Goal: Information Seeking & Learning: Learn about a topic

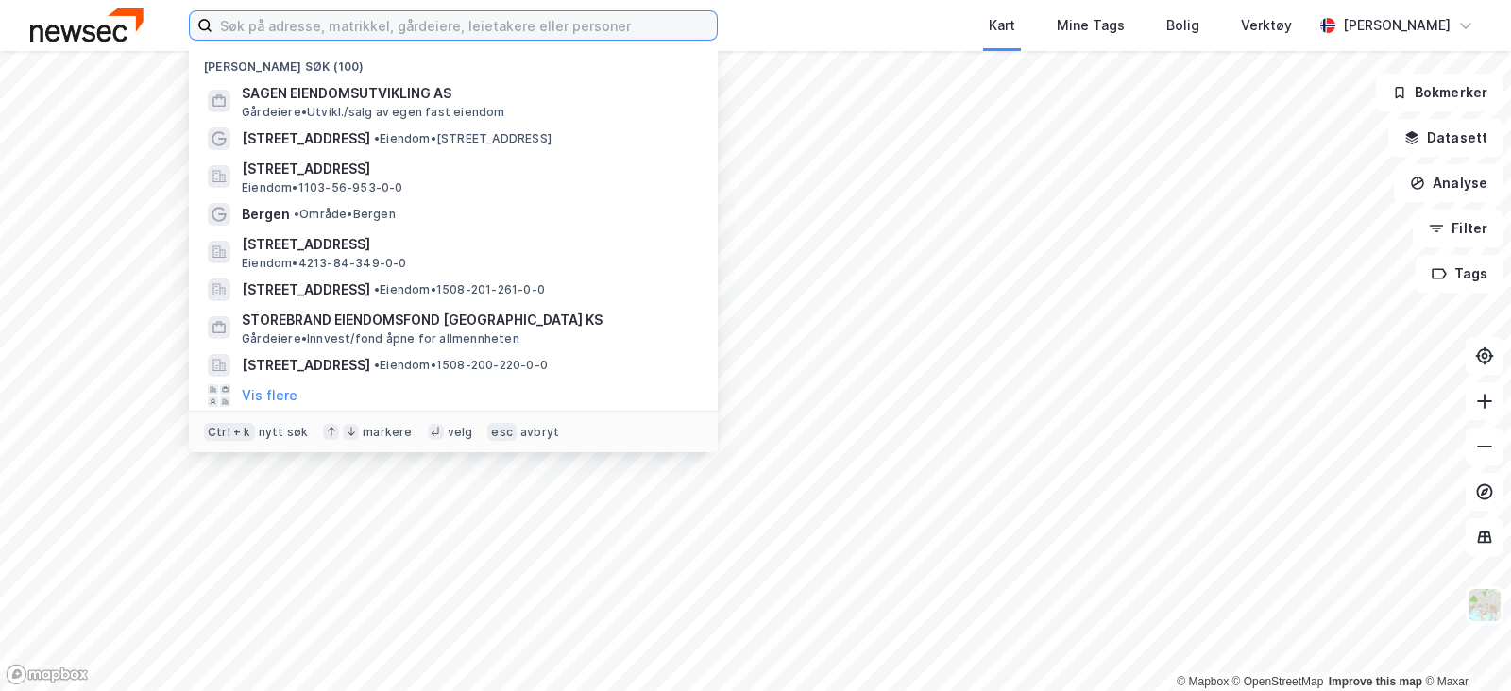
click at [552, 34] on input at bounding box center [464, 25] width 504 height 28
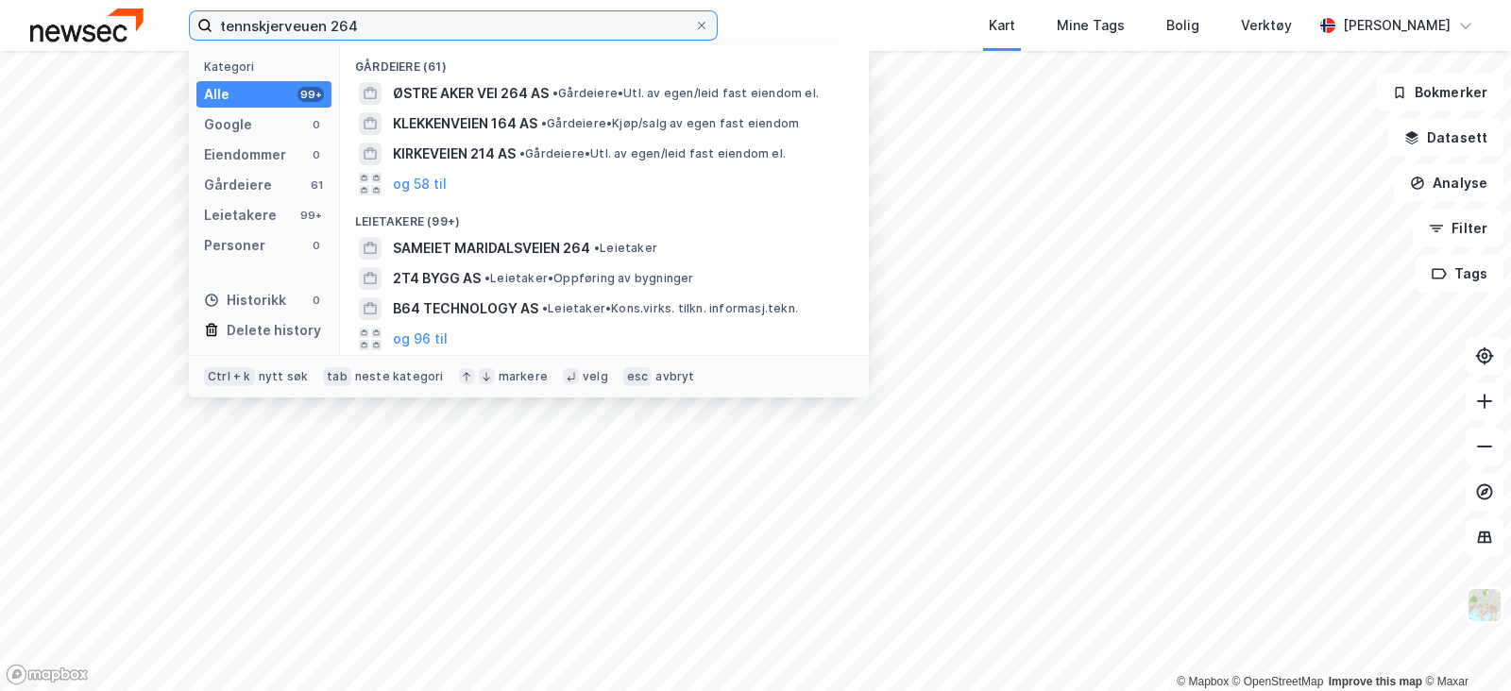
click at [416, 23] on input "tennskjerveuen 264" at bounding box center [453, 25] width 482 height 28
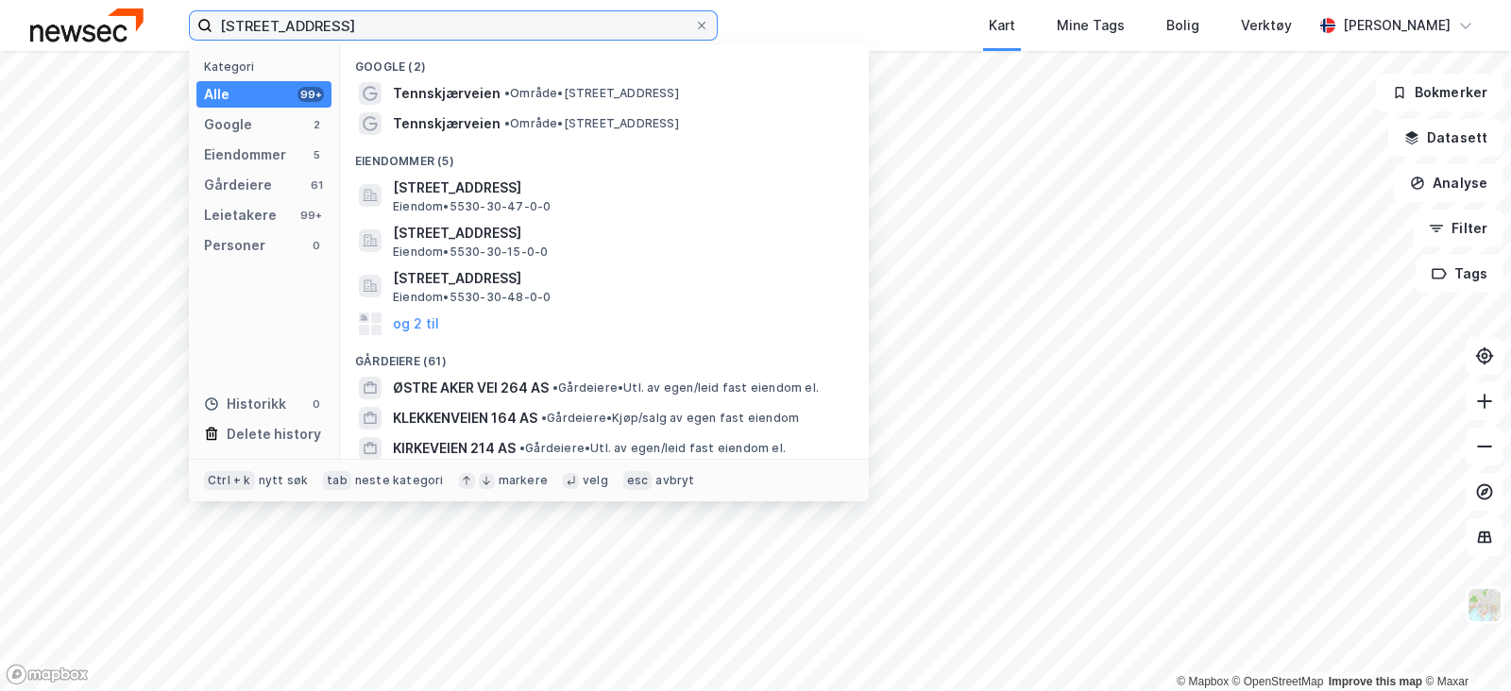
type input "[STREET_ADDRESS]"
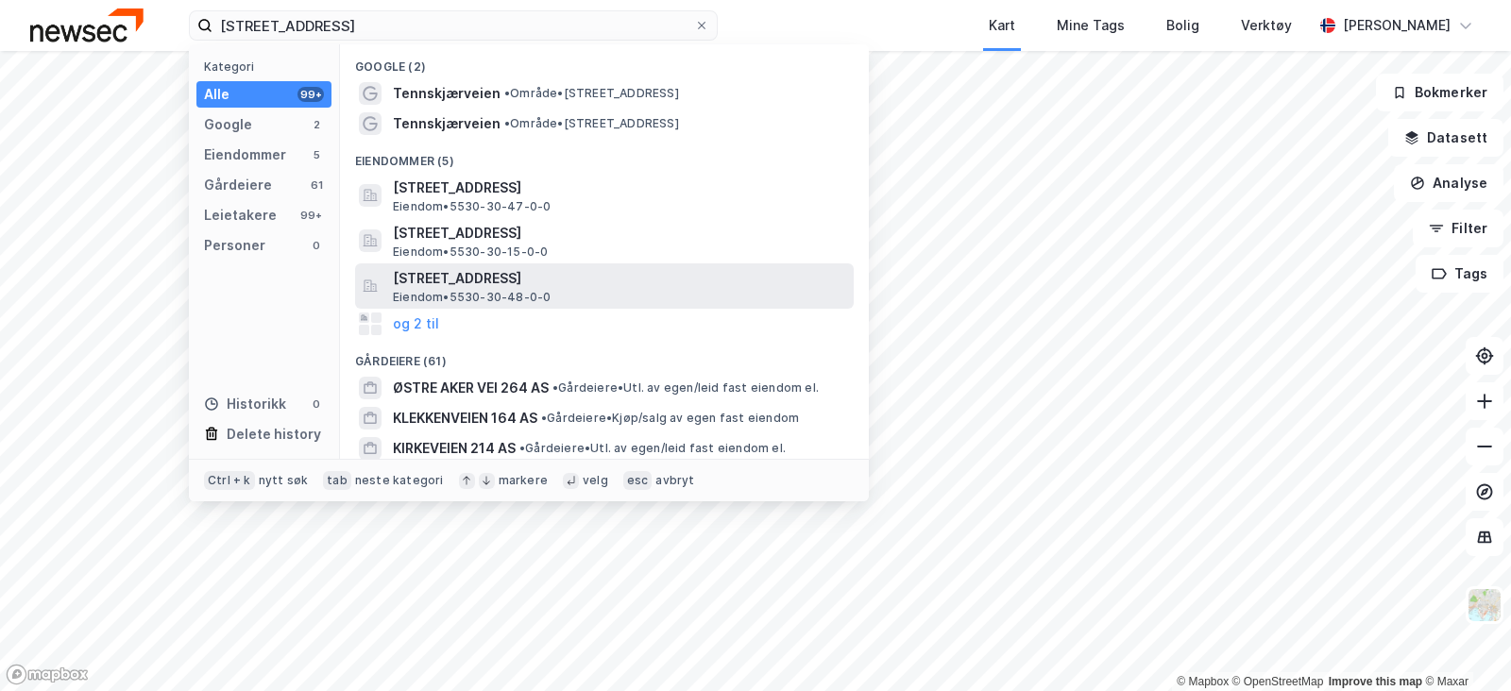
click at [422, 263] on div "[STREET_ADDRESS] Eiendom • 5530-30-48-0-0" at bounding box center [604, 285] width 499 height 45
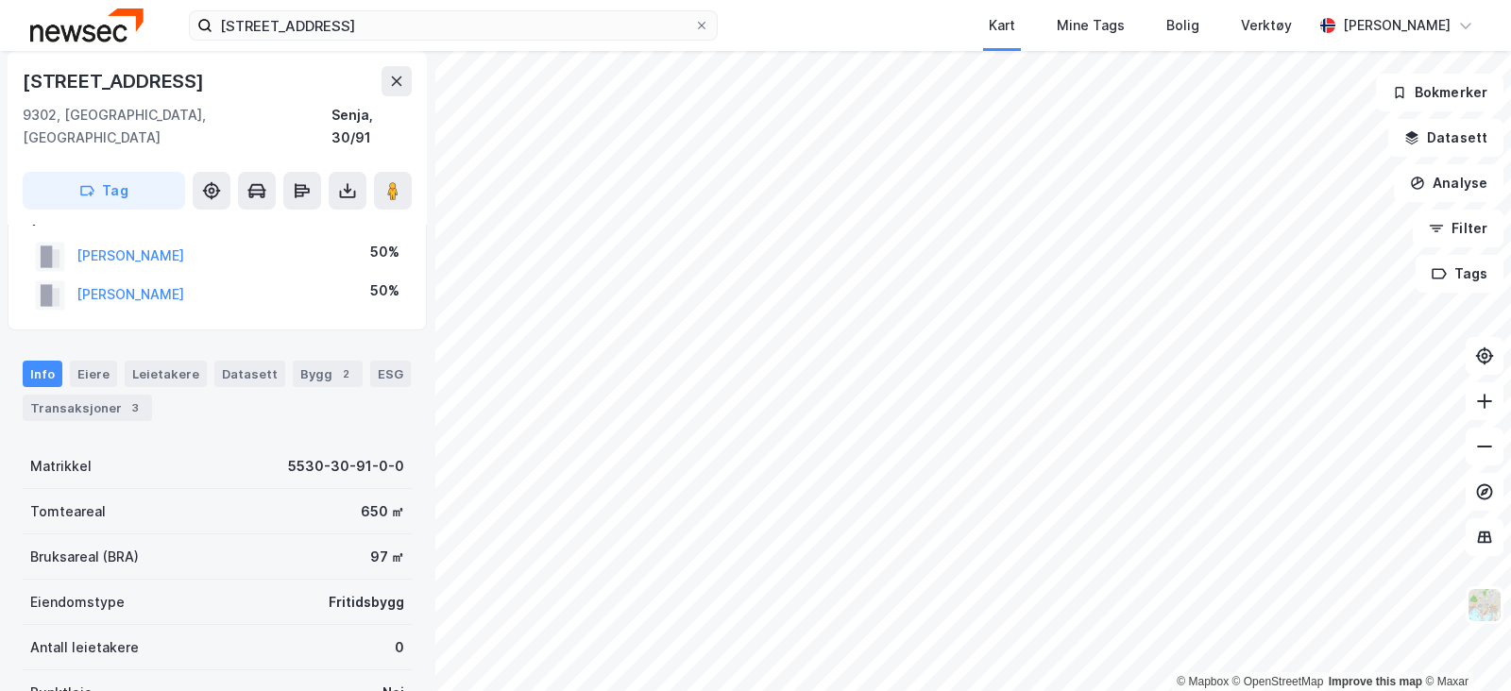
scroll to position [48, 0]
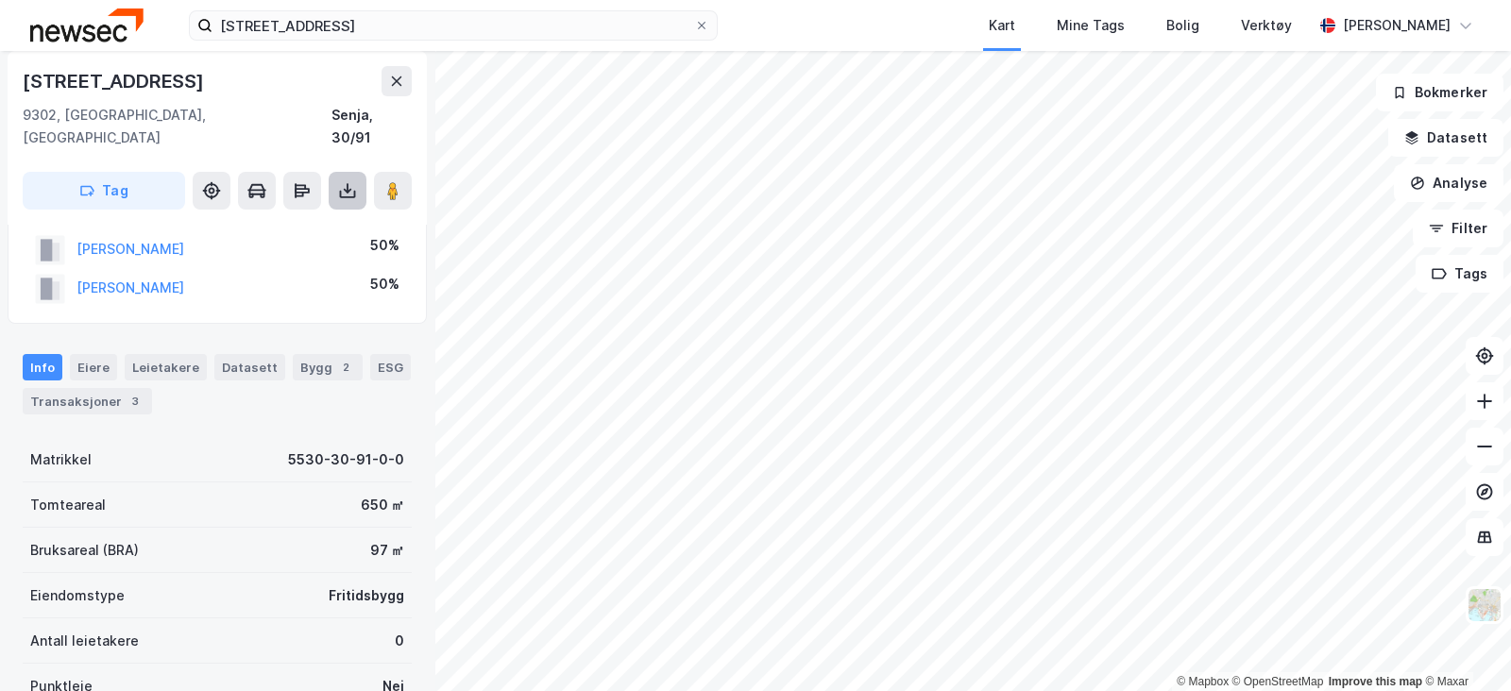
click at [338, 181] on icon at bounding box center [347, 190] width 19 height 19
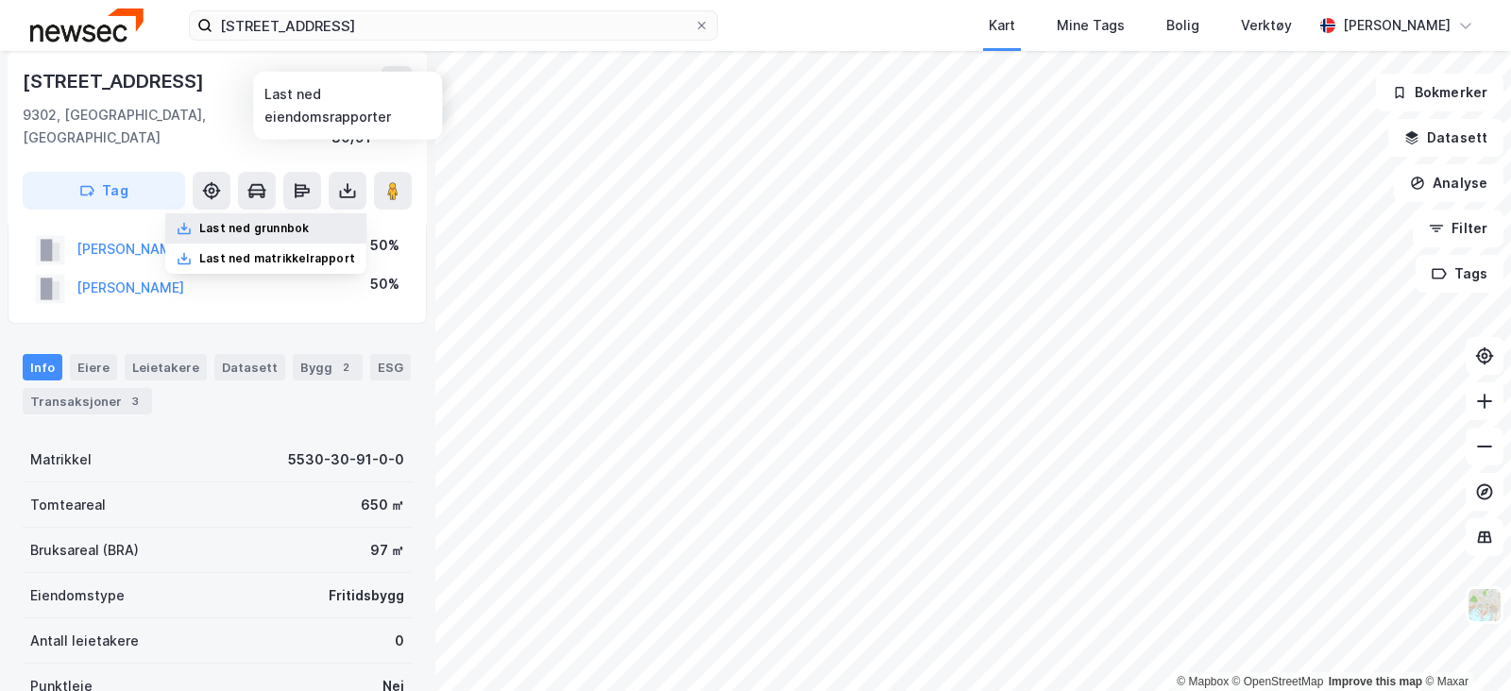
click at [266, 221] on div "Last ned grunnbok" at bounding box center [254, 228] width 110 height 15
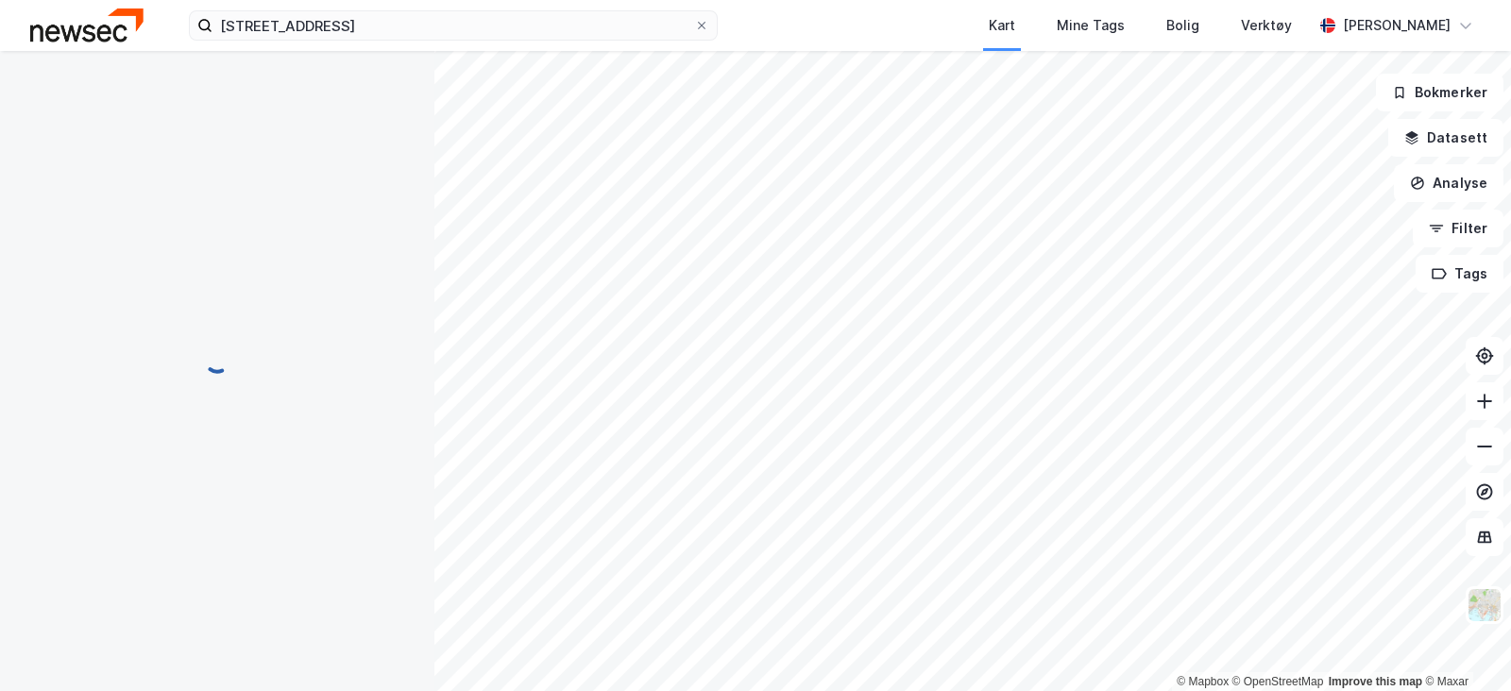
scroll to position [48, 0]
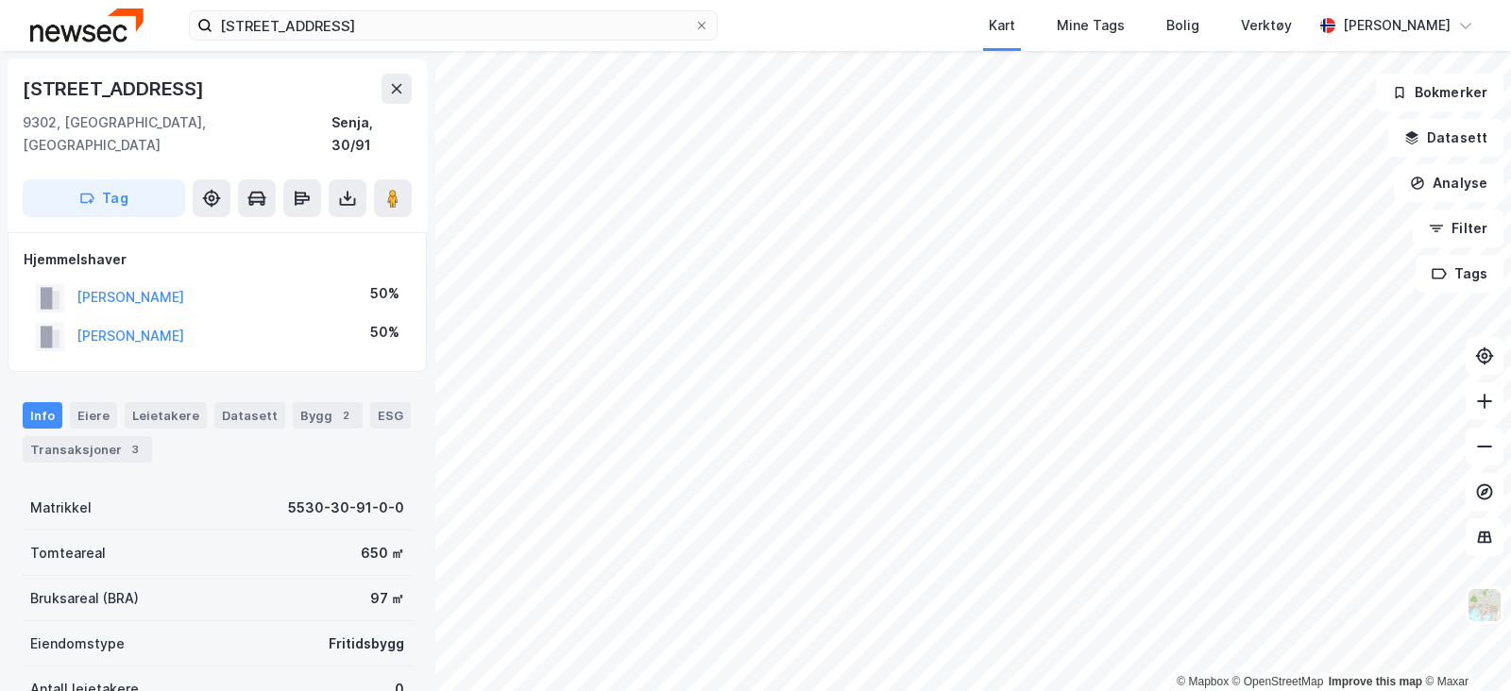
scroll to position [48, 0]
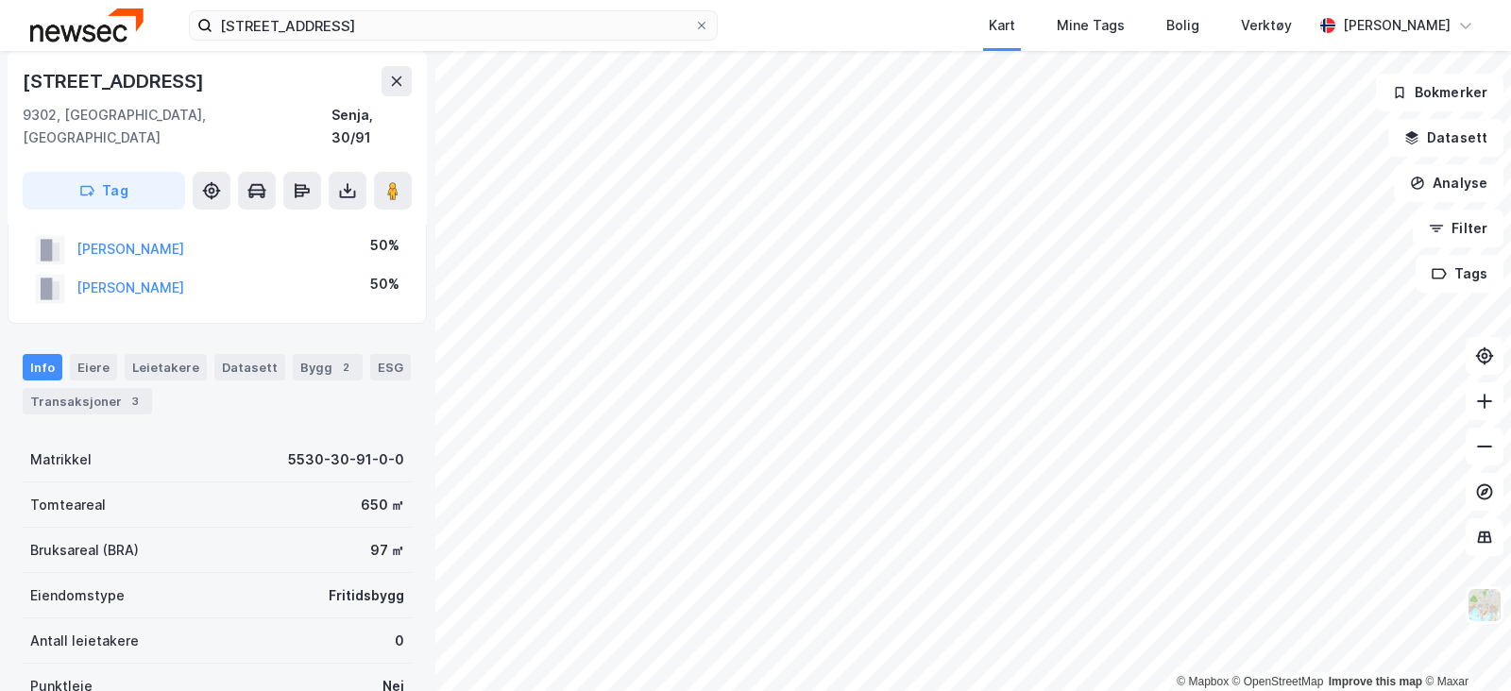
scroll to position [48, 0]
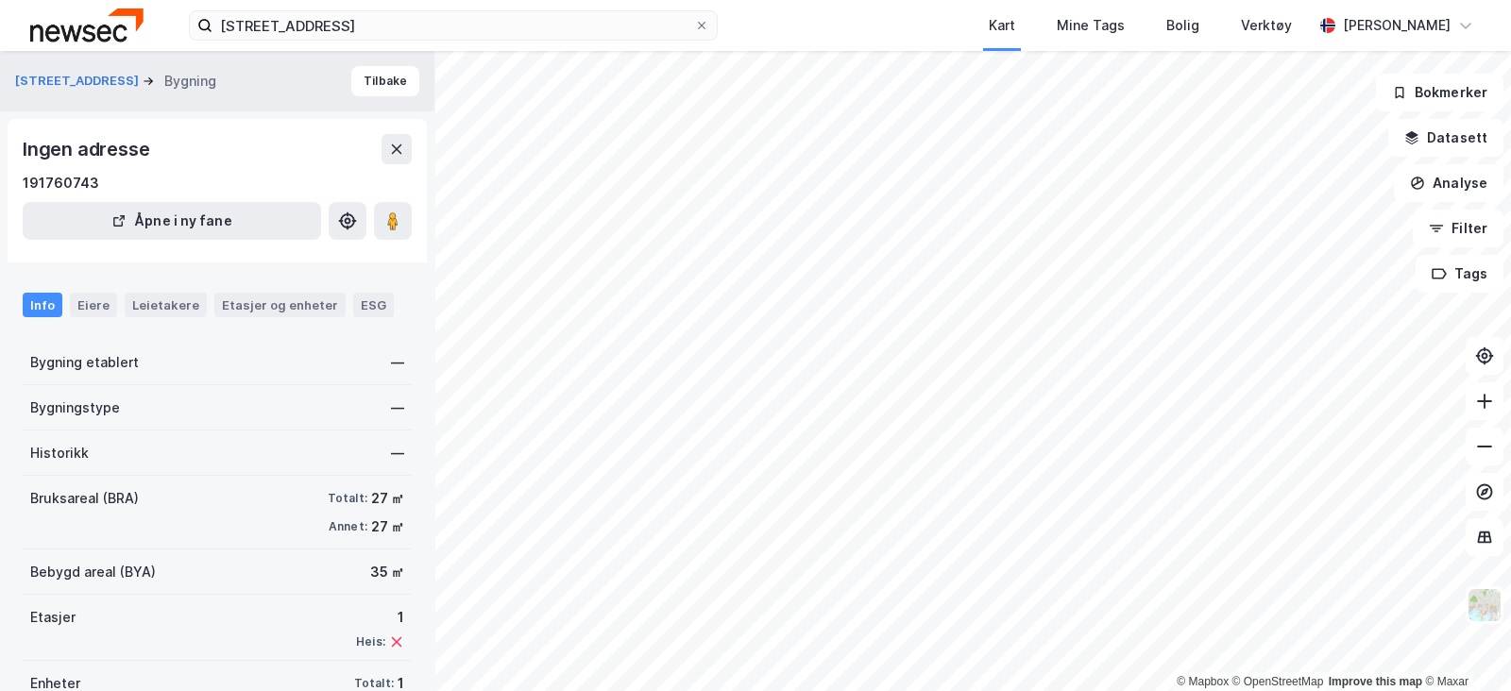
scroll to position [48, 0]
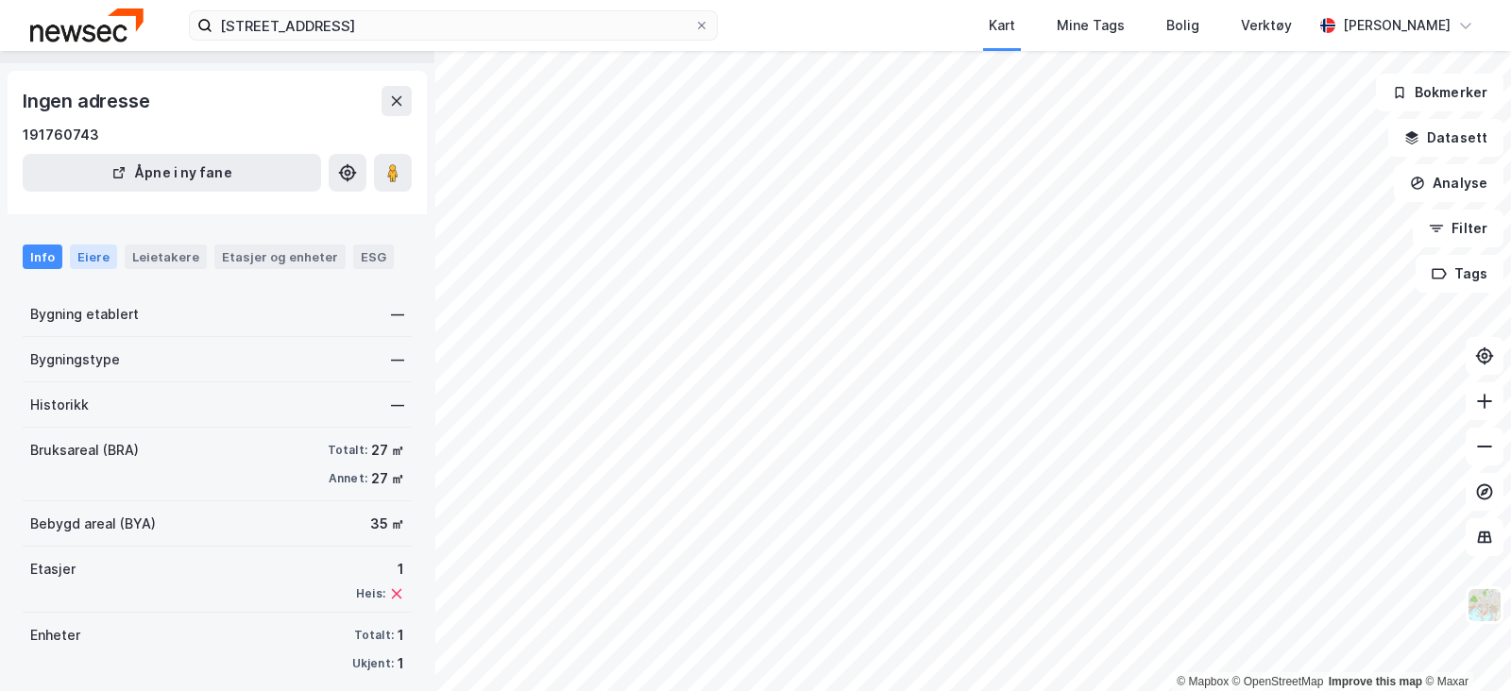
click at [76, 247] on div "Eiere" at bounding box center [93, 257] width 47 height 25
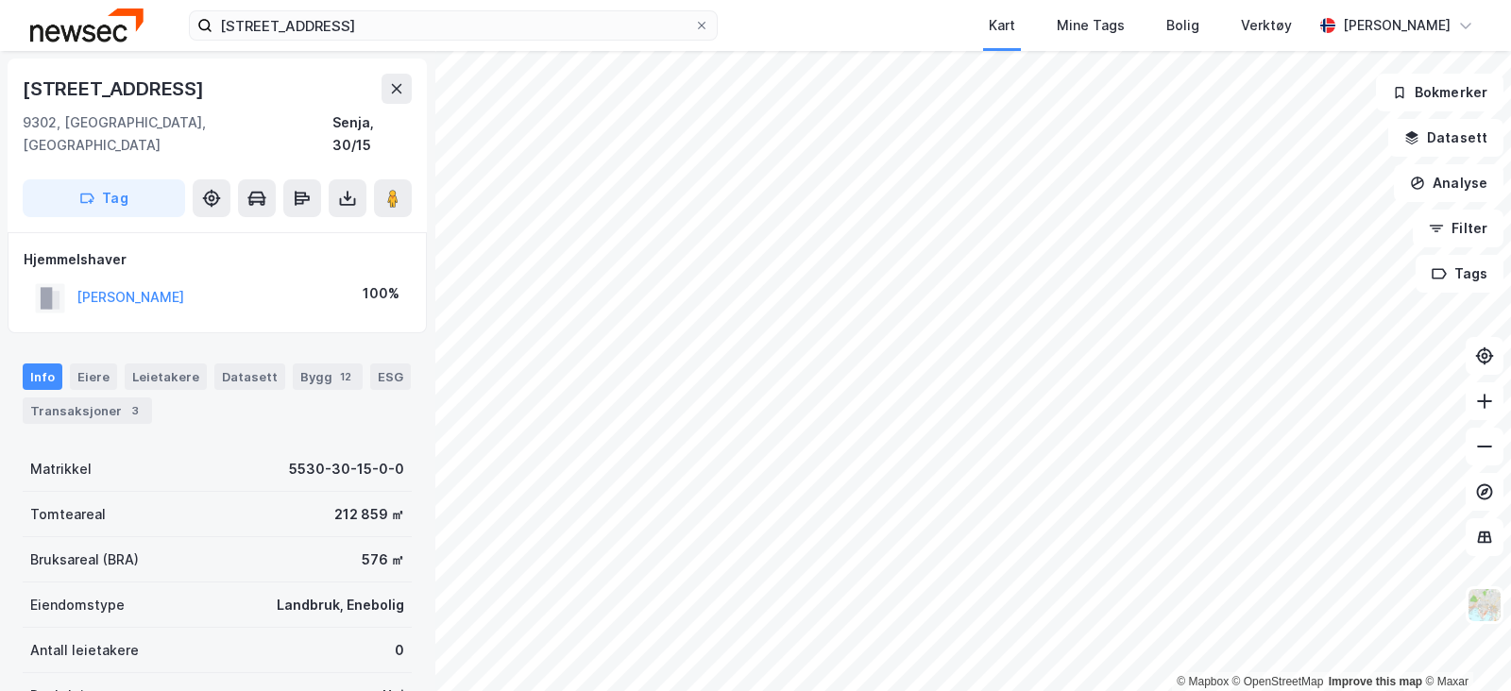
scroll to position [48, 0]
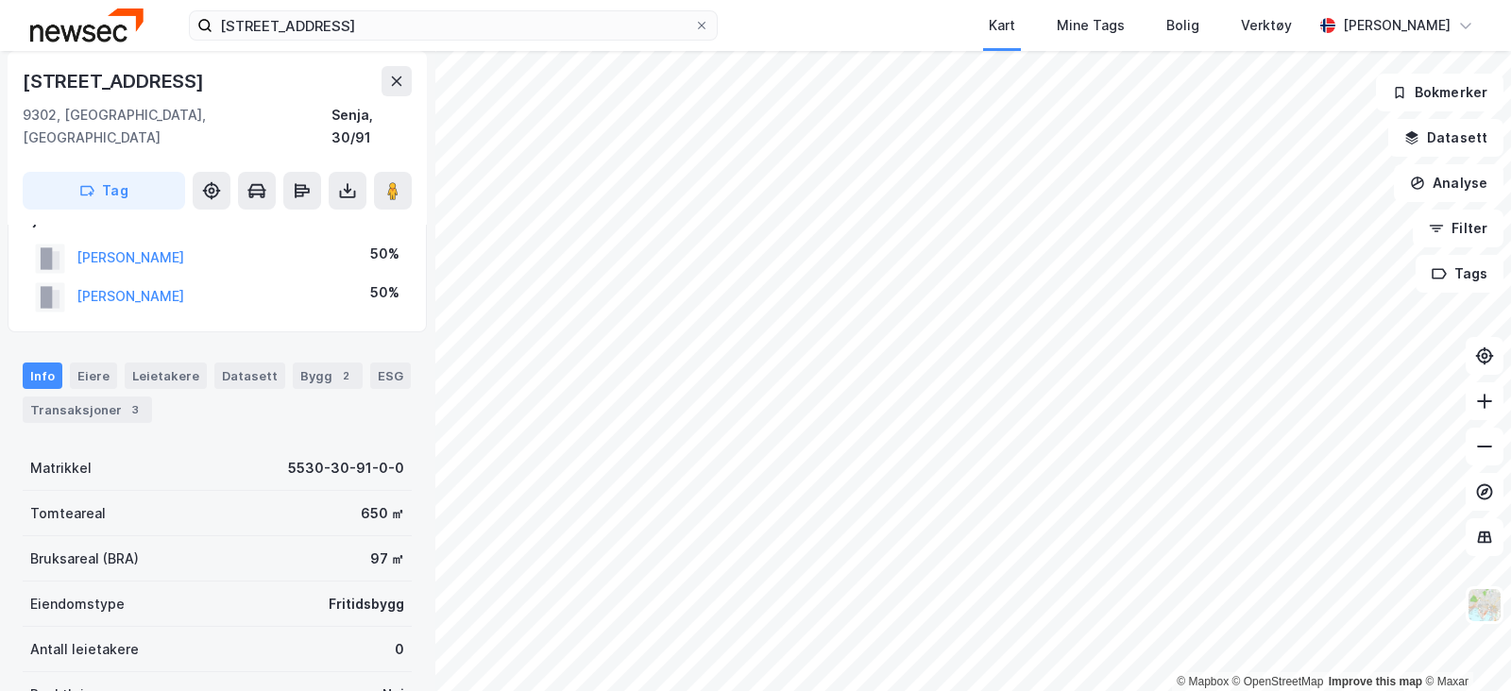
scroll to position [23, 0]
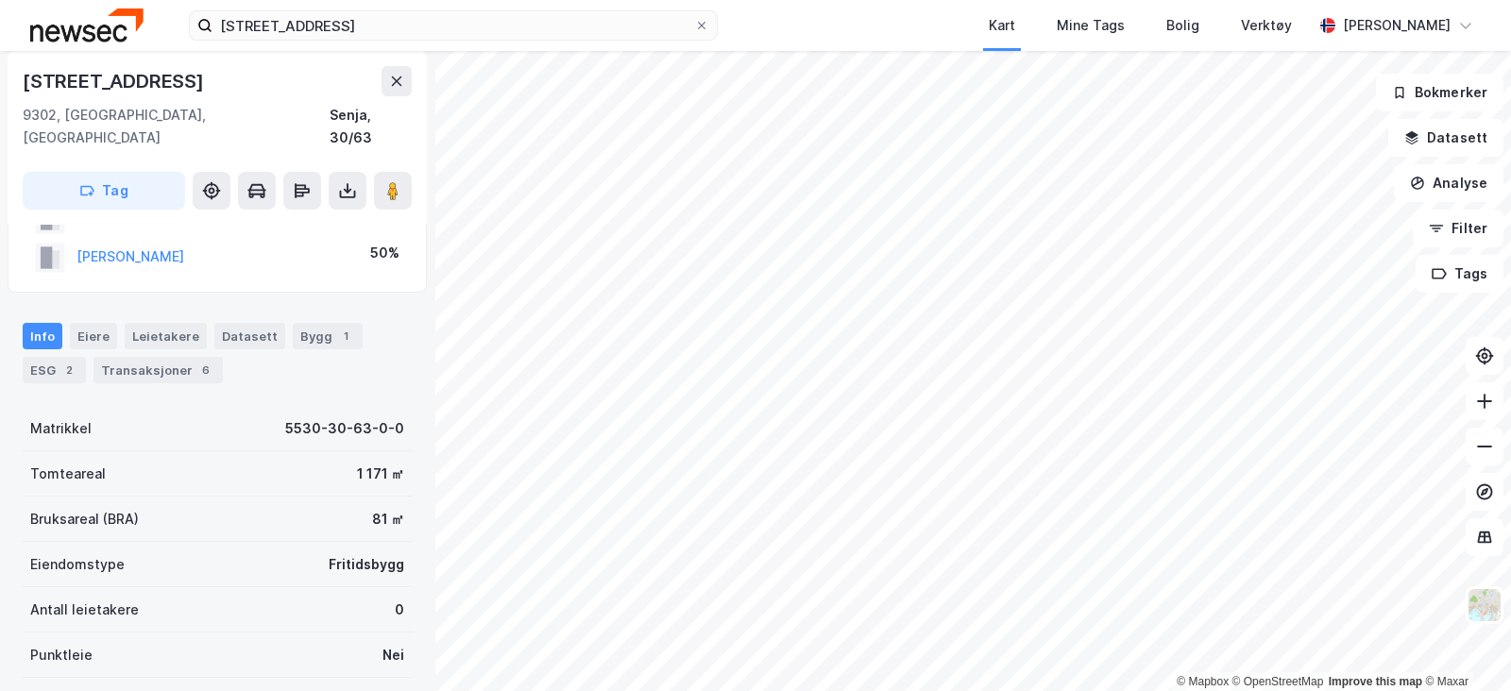
scroll to position [80, 0]
click at [170, 356] on div "Transaksjoner 6" at bounding box center [157, 369] width 129 height 26
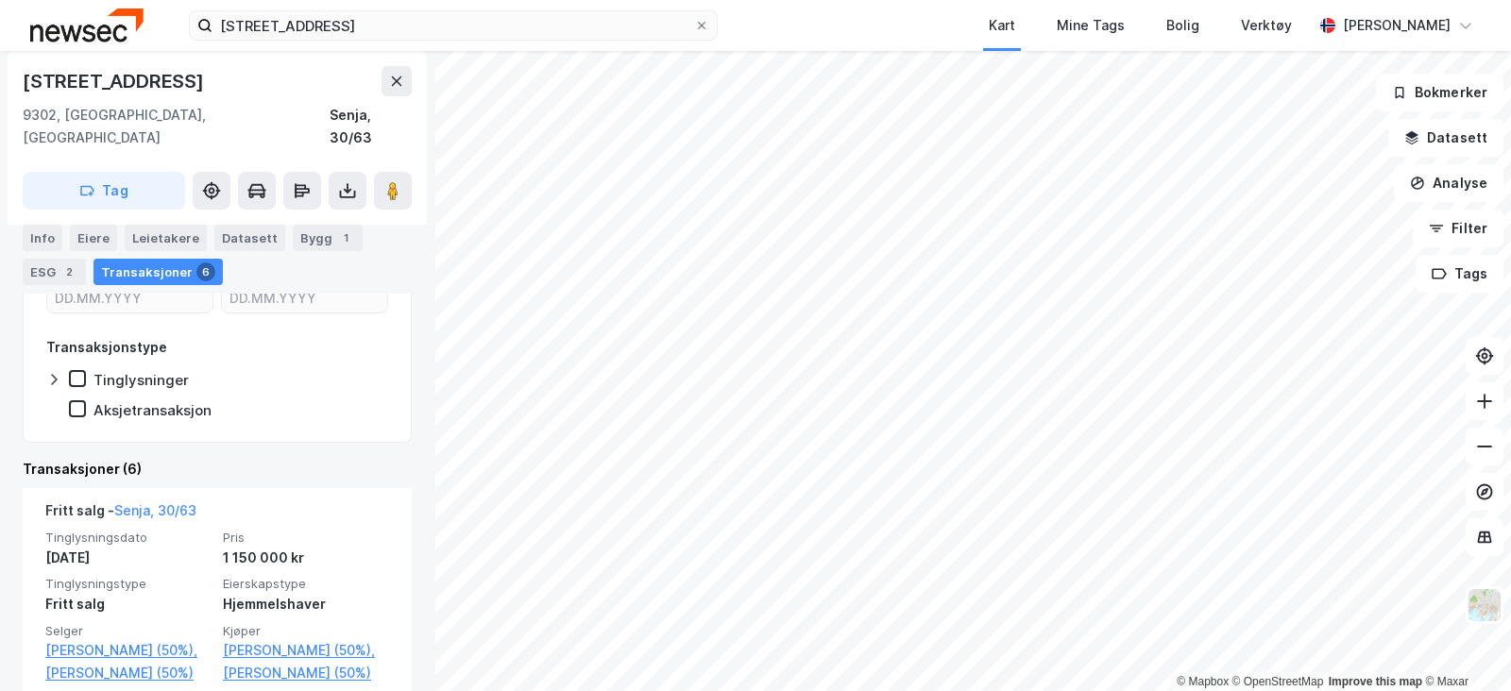
scroll to position [326, 0]
